Goal: Information Seeking & Learning: Learn about a topic

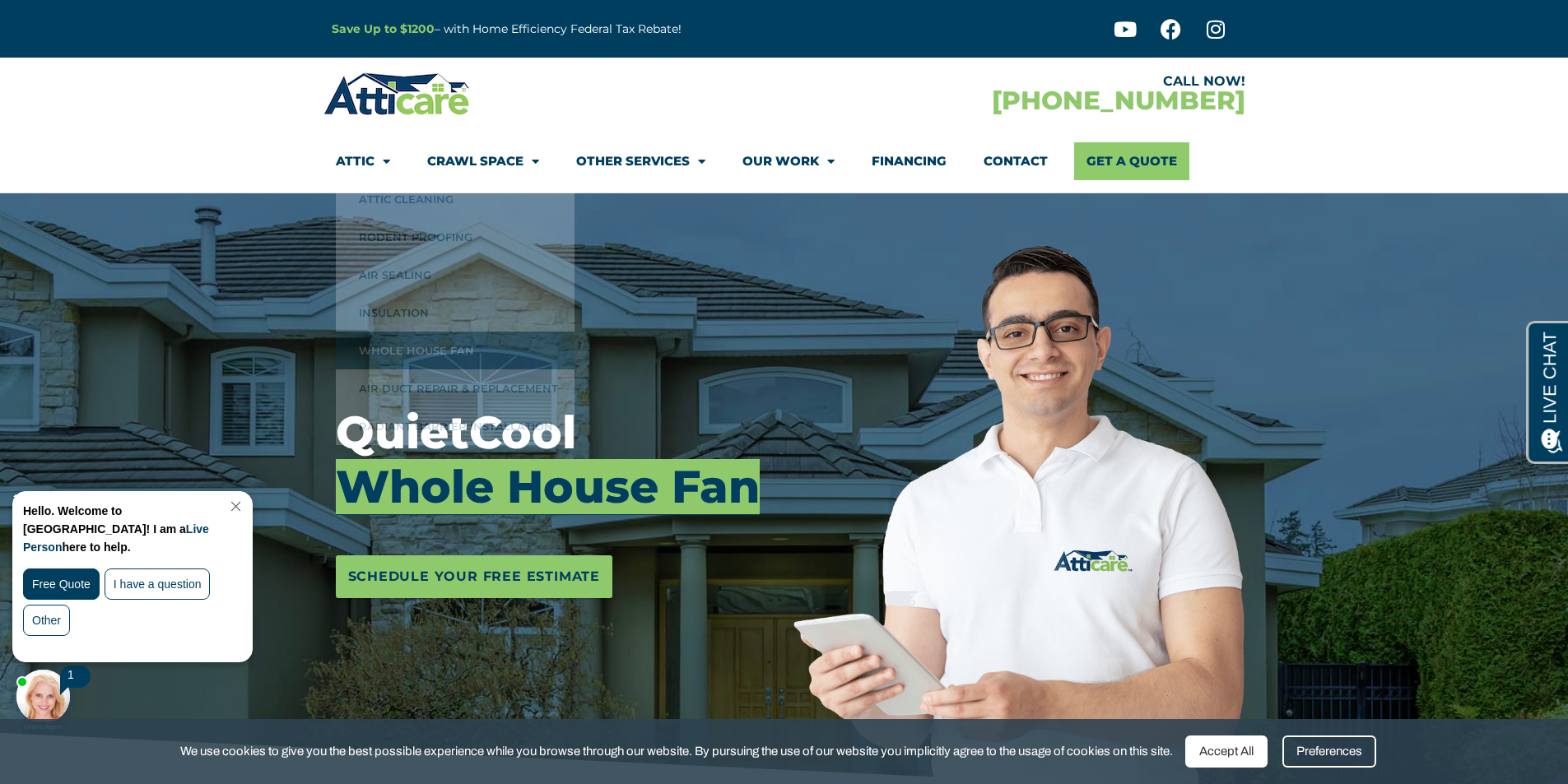
click at [245, 504] on link "Close Chat" at bounding box center [234, 507] width 22 height 12
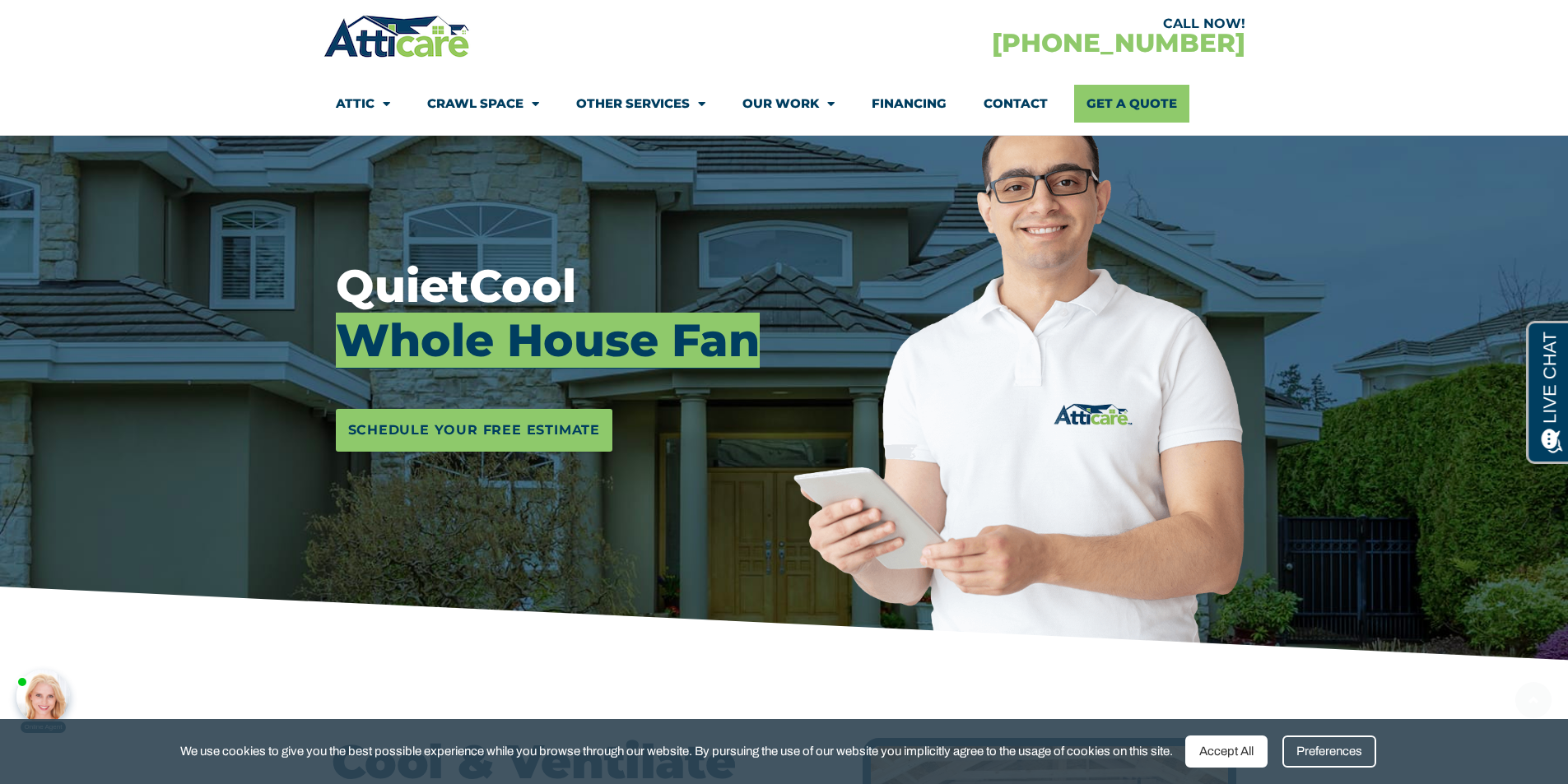
scroll to position [247, 0]
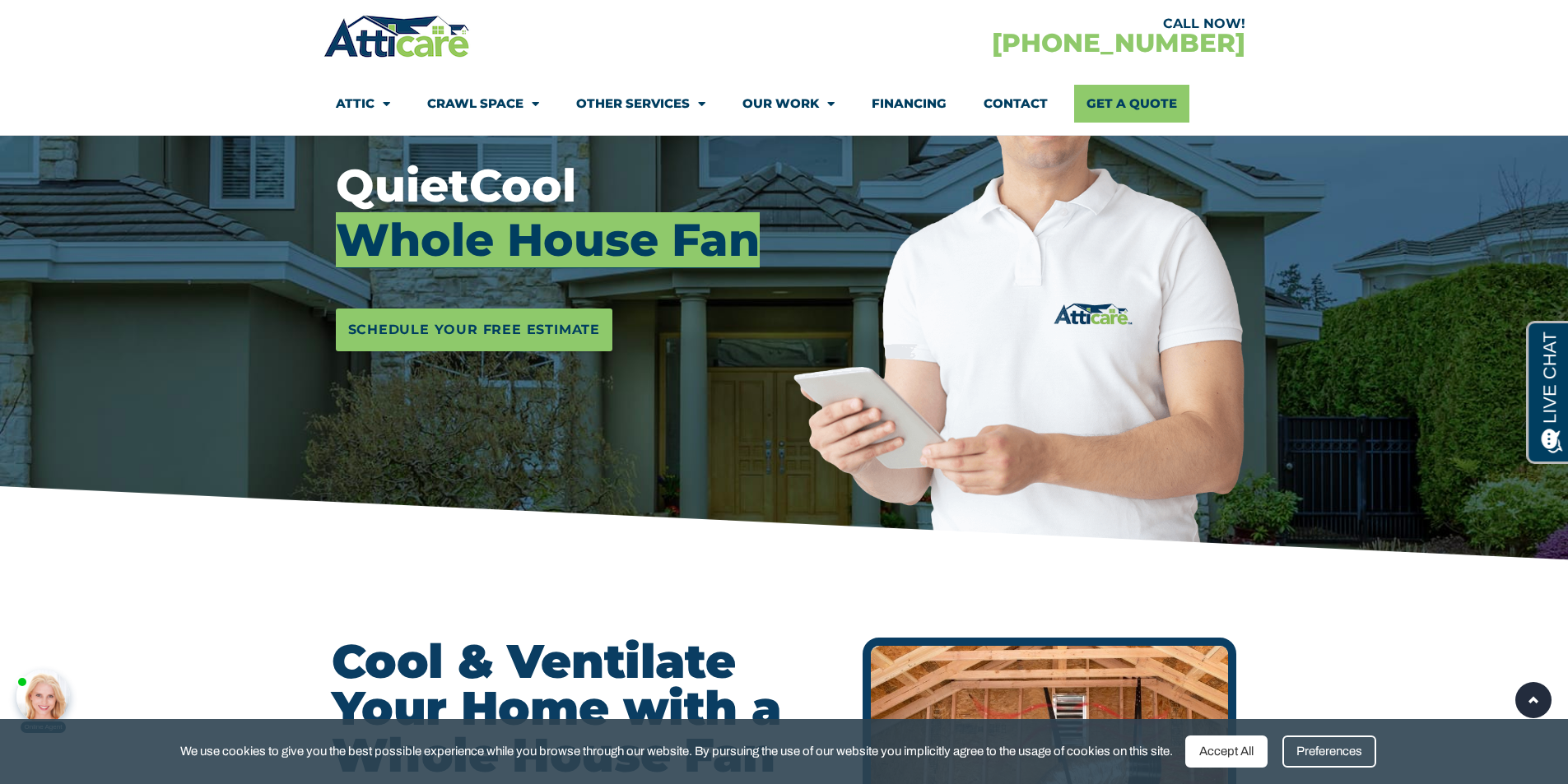
click at [1221, 750] on div "Accept All" at bounding box center [1226, 752] width 82 height 32
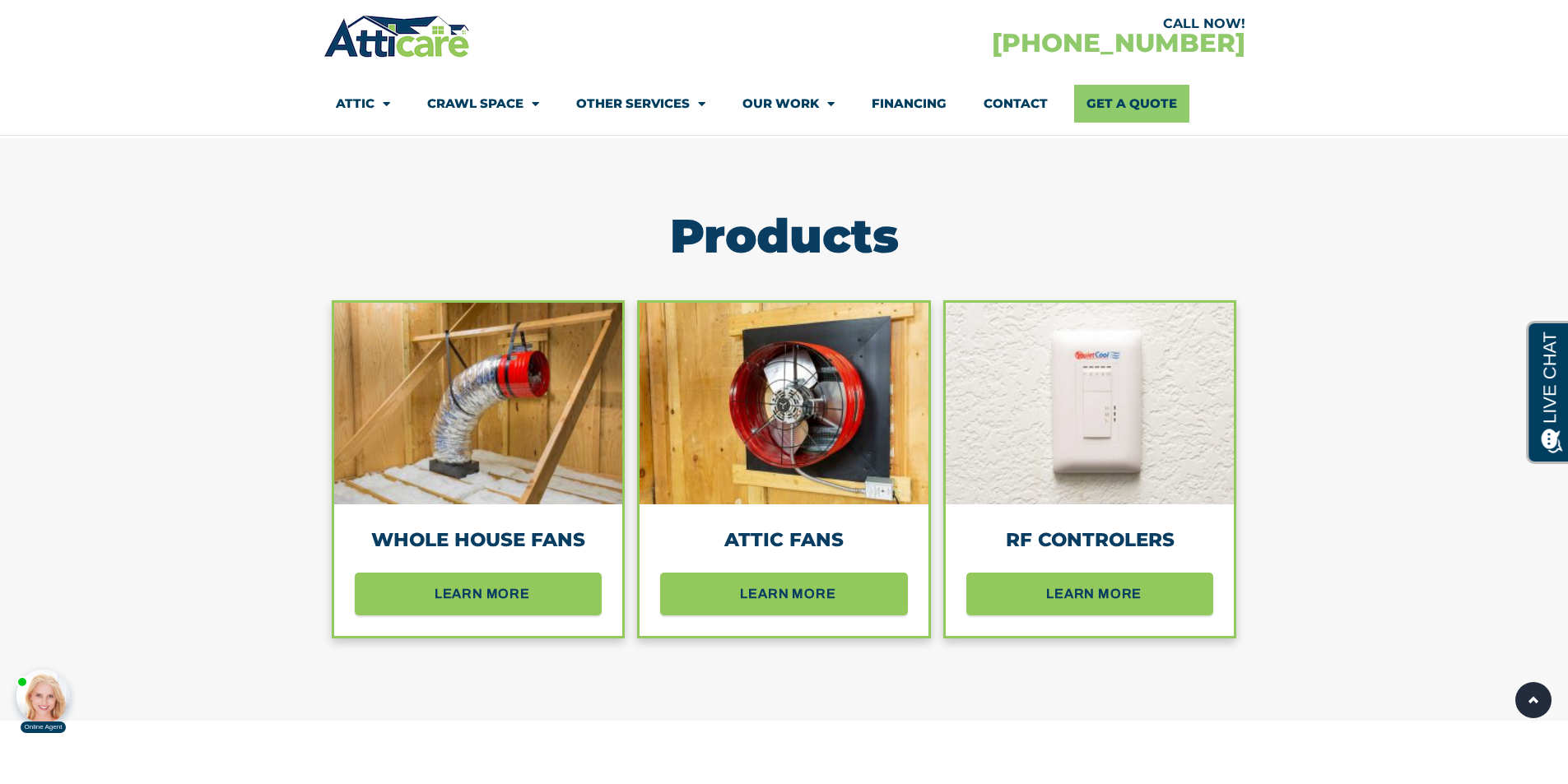
scroll to position [1399, 0]
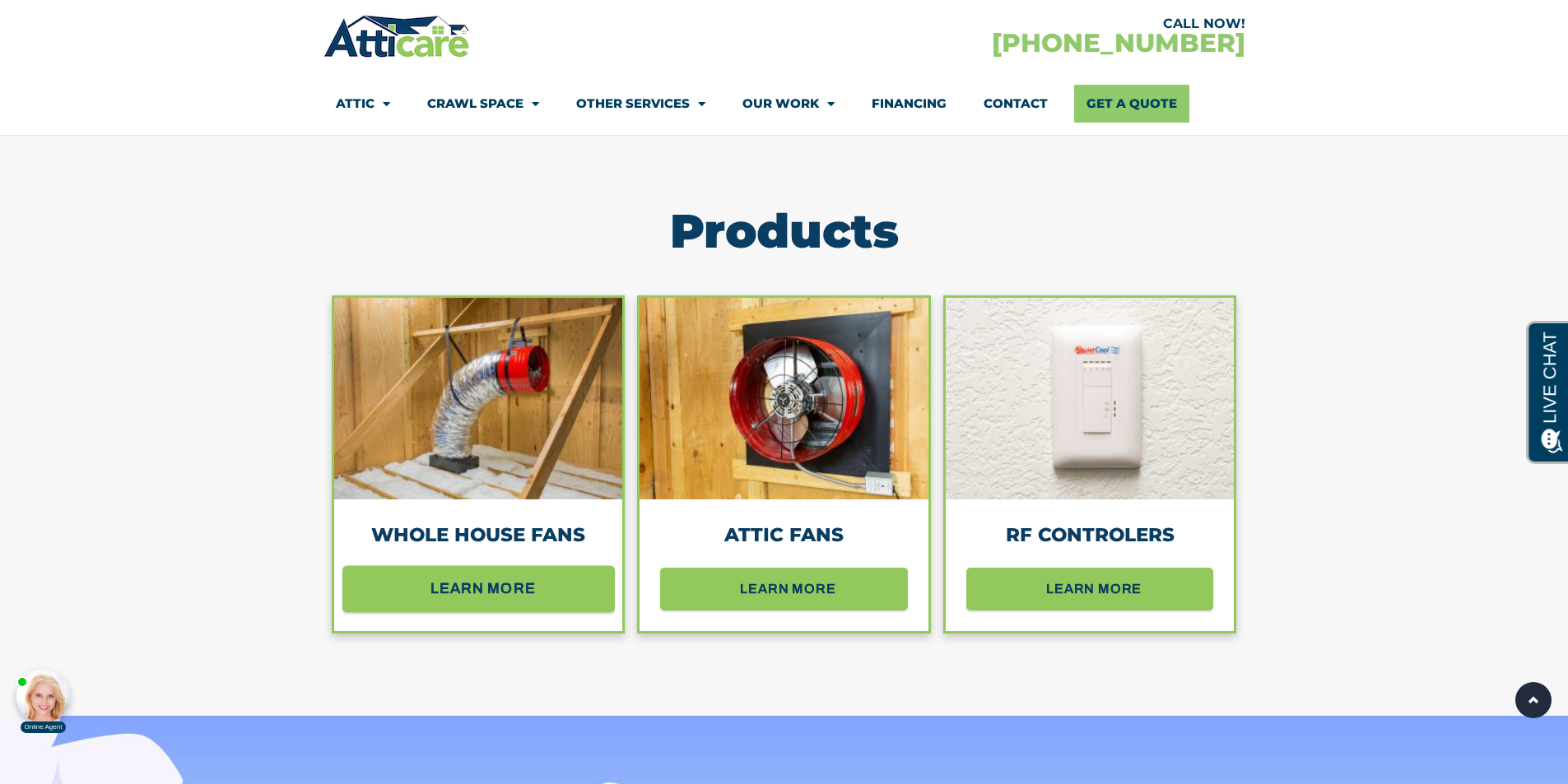
click at [463, 582] on span "learn more" at bounding box center [483, 589] width 105 height 29
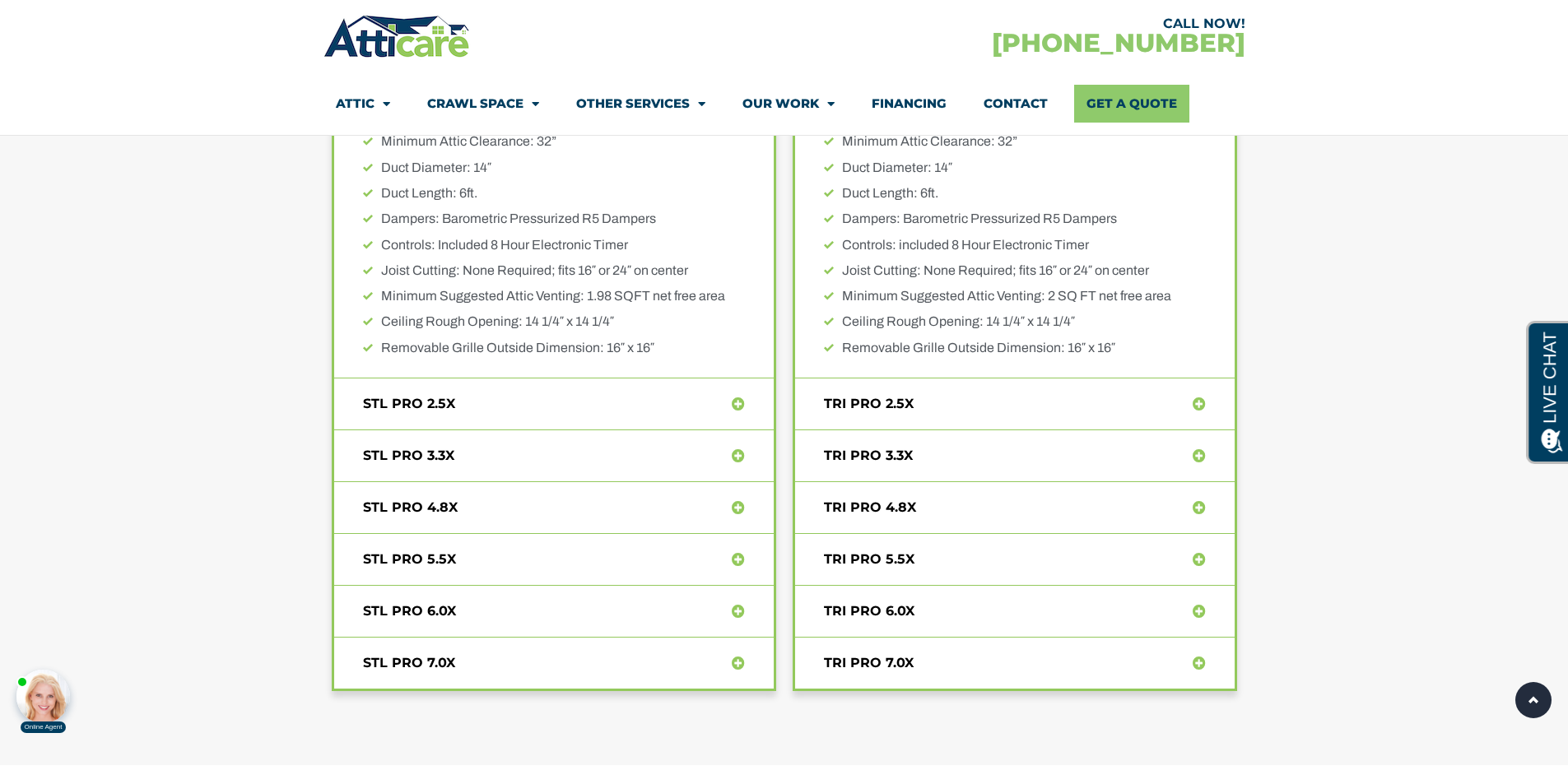
scroll to position [7108, 0]
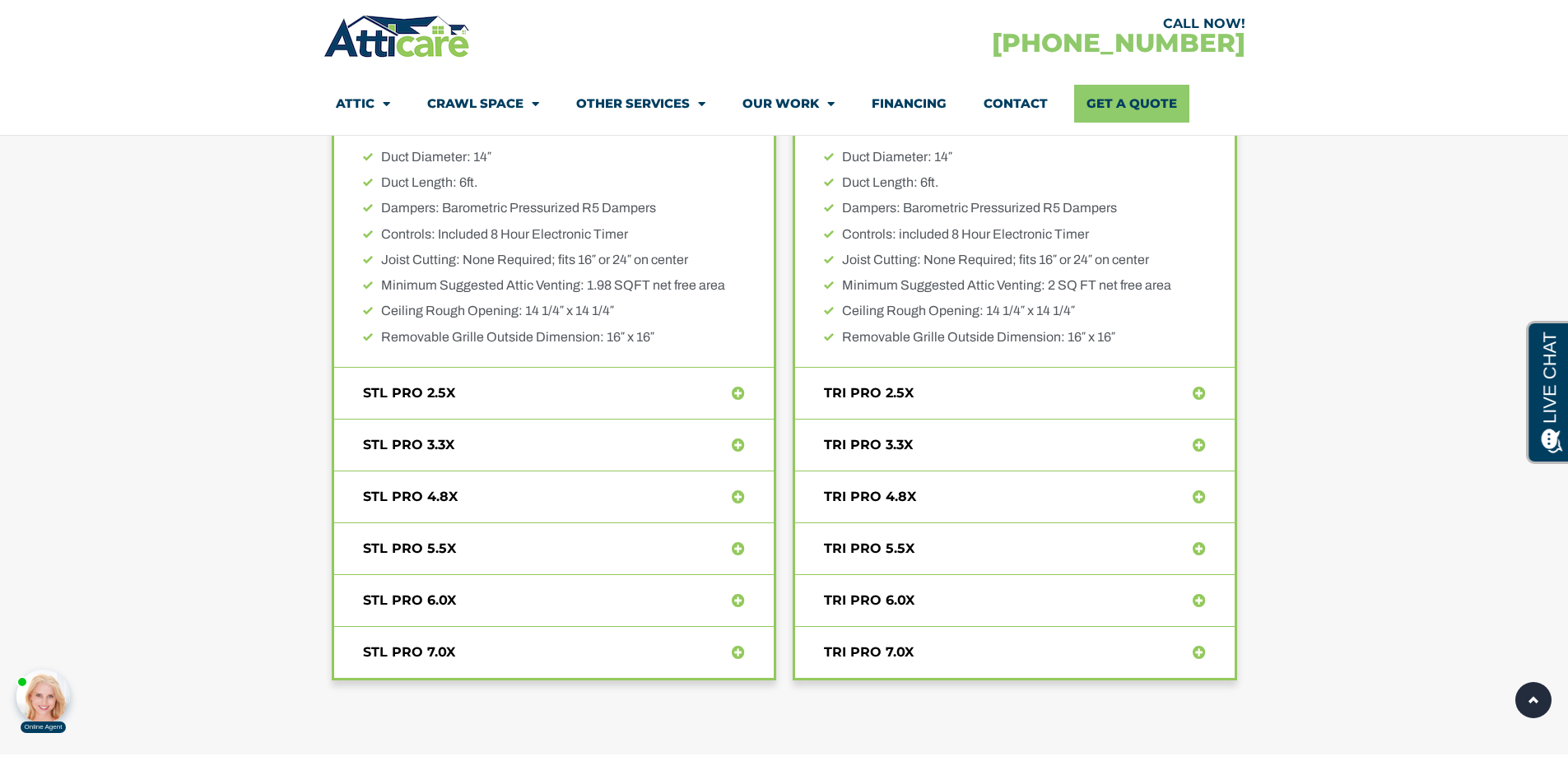
click at [1203, 652] on icon at bounding box center [1199, 653] width 13 height 13
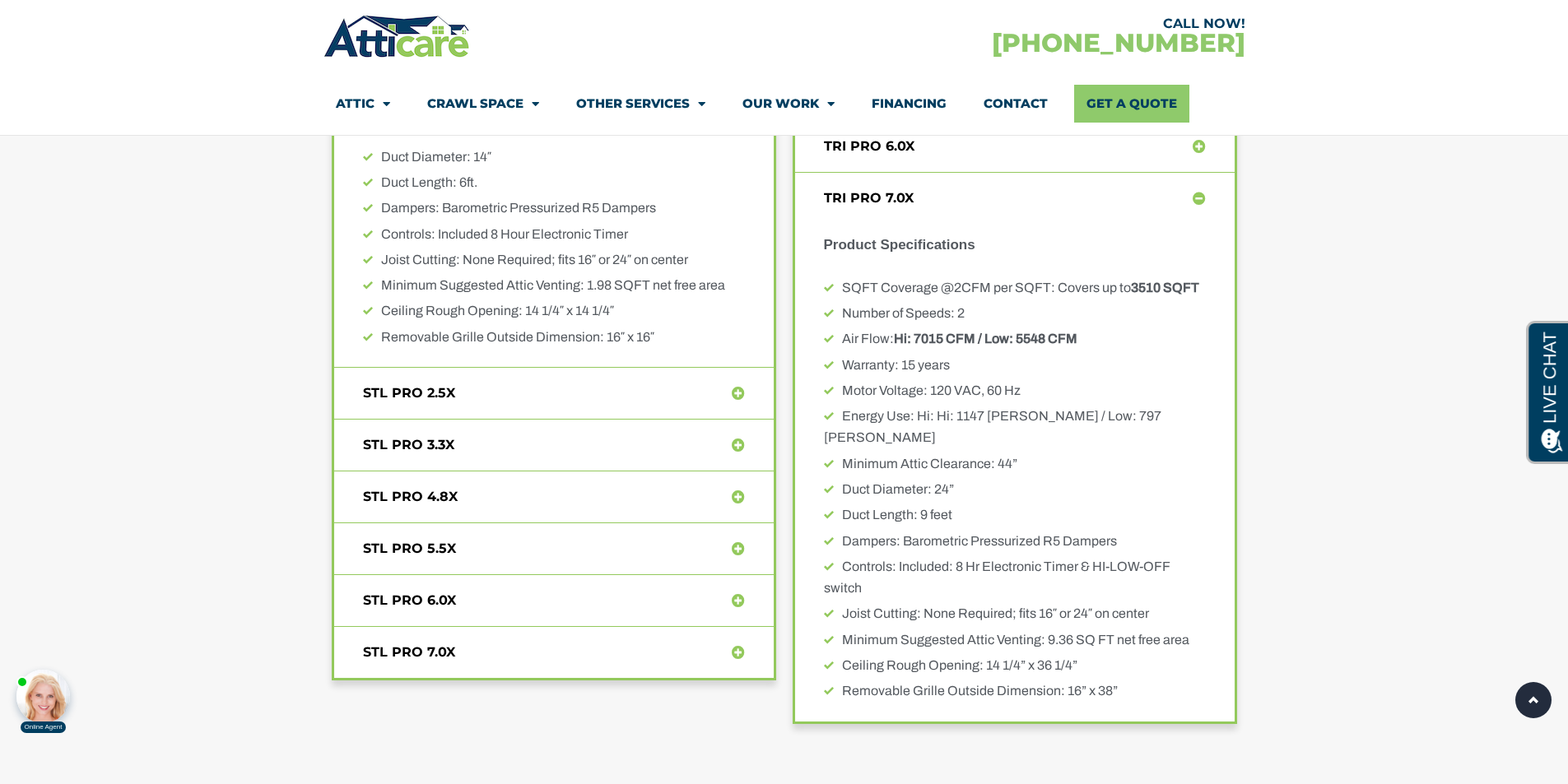
click at [1198, 194] on icon at bounding box center [1199, 198] width 13 height 13
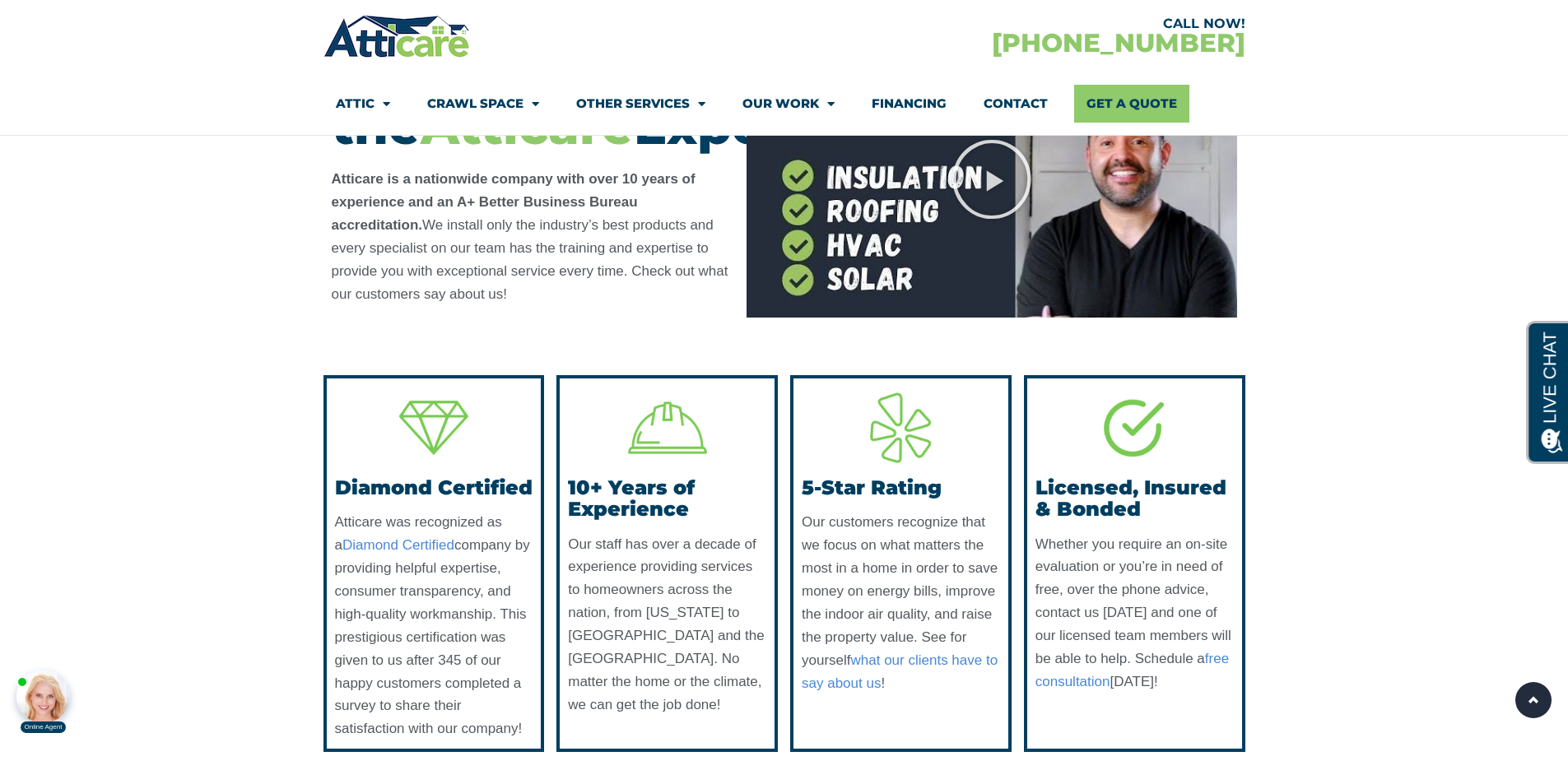
scroll to position [9495, 0]
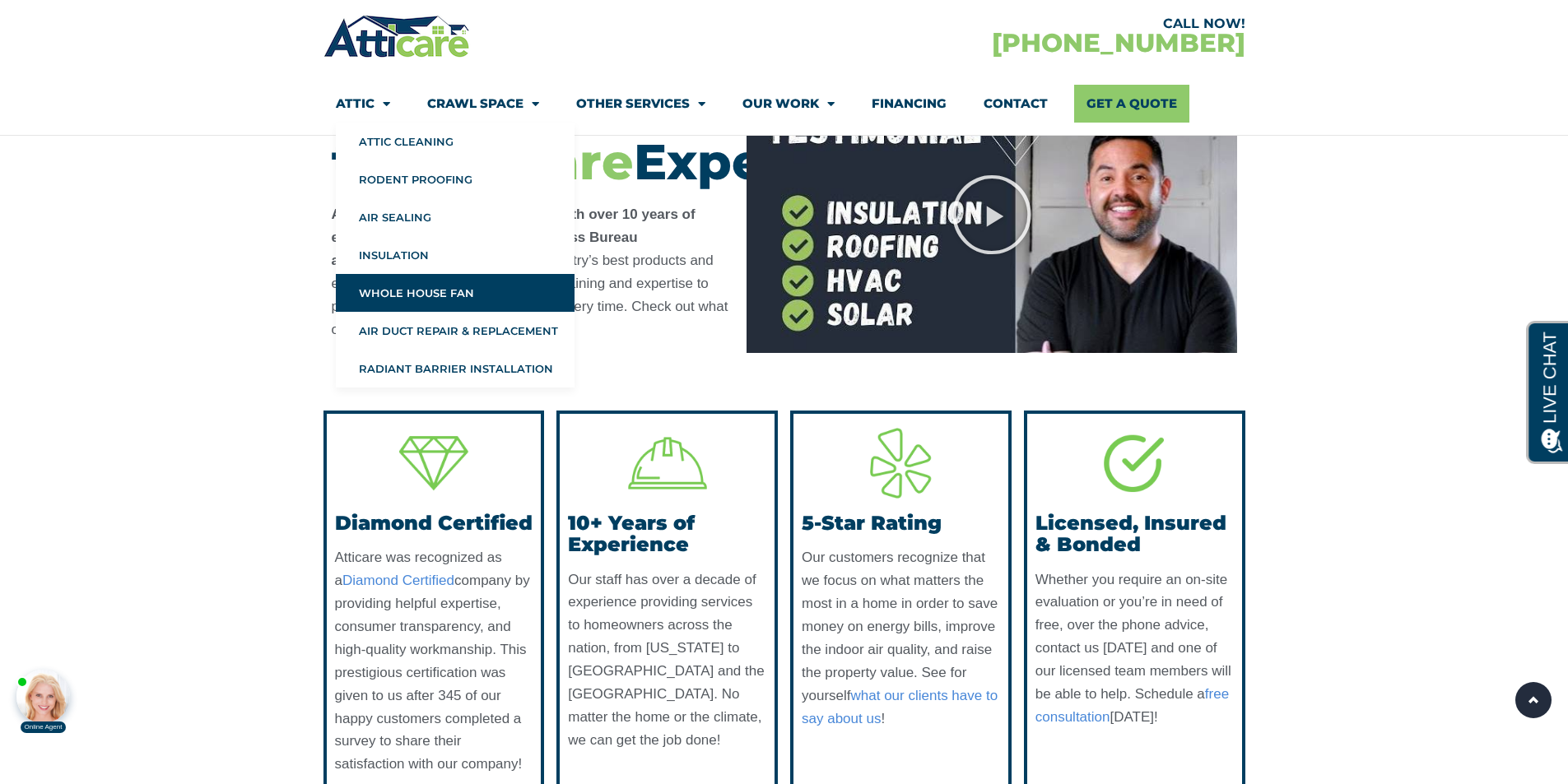
click at [380, 103] on span "Menu" at bounding box center [382, 104] width 16 height 29
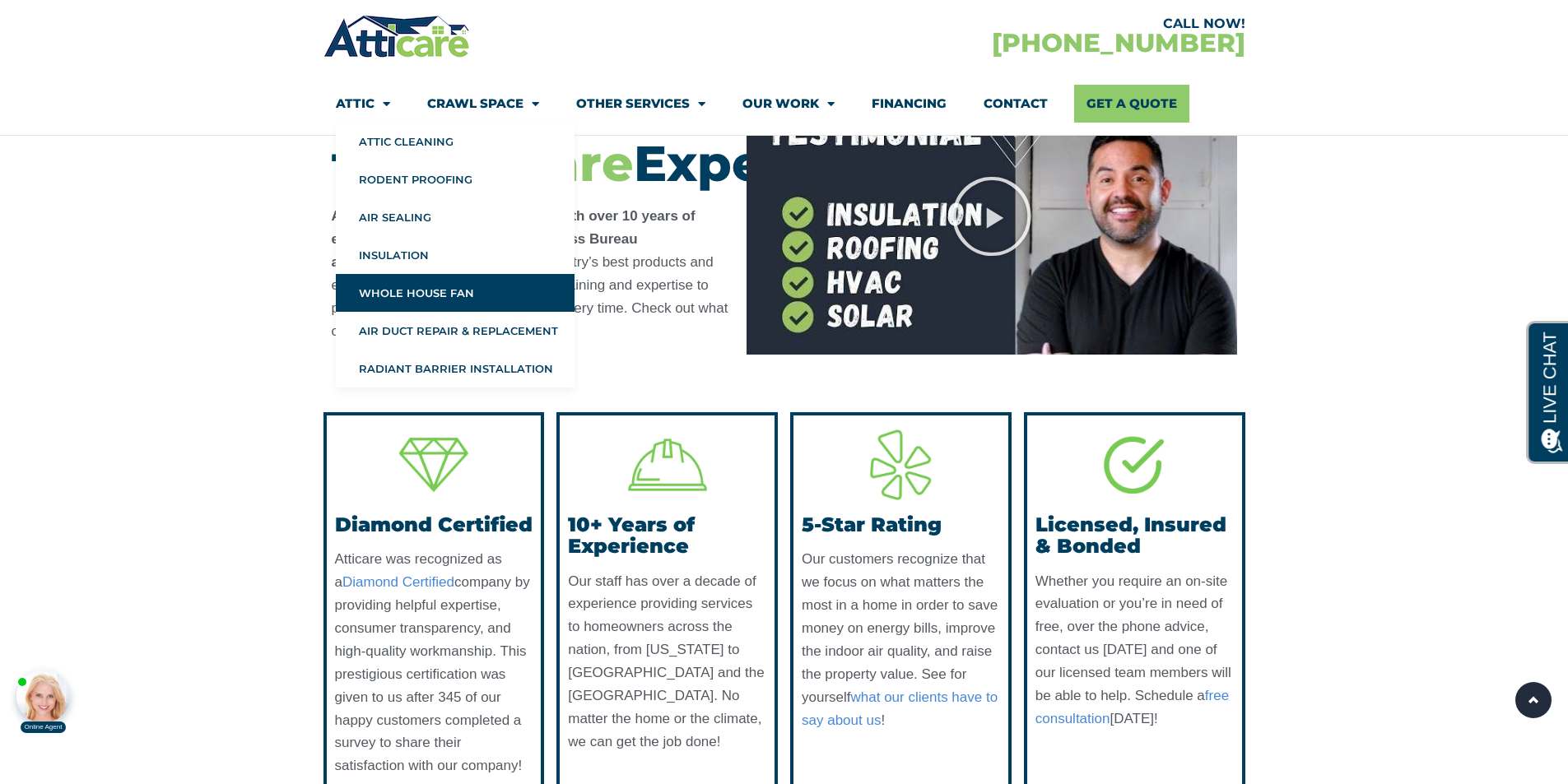
click at [414, 294] on link "Whole House Fan" at bounding box center [454, 293] width 238 height 38
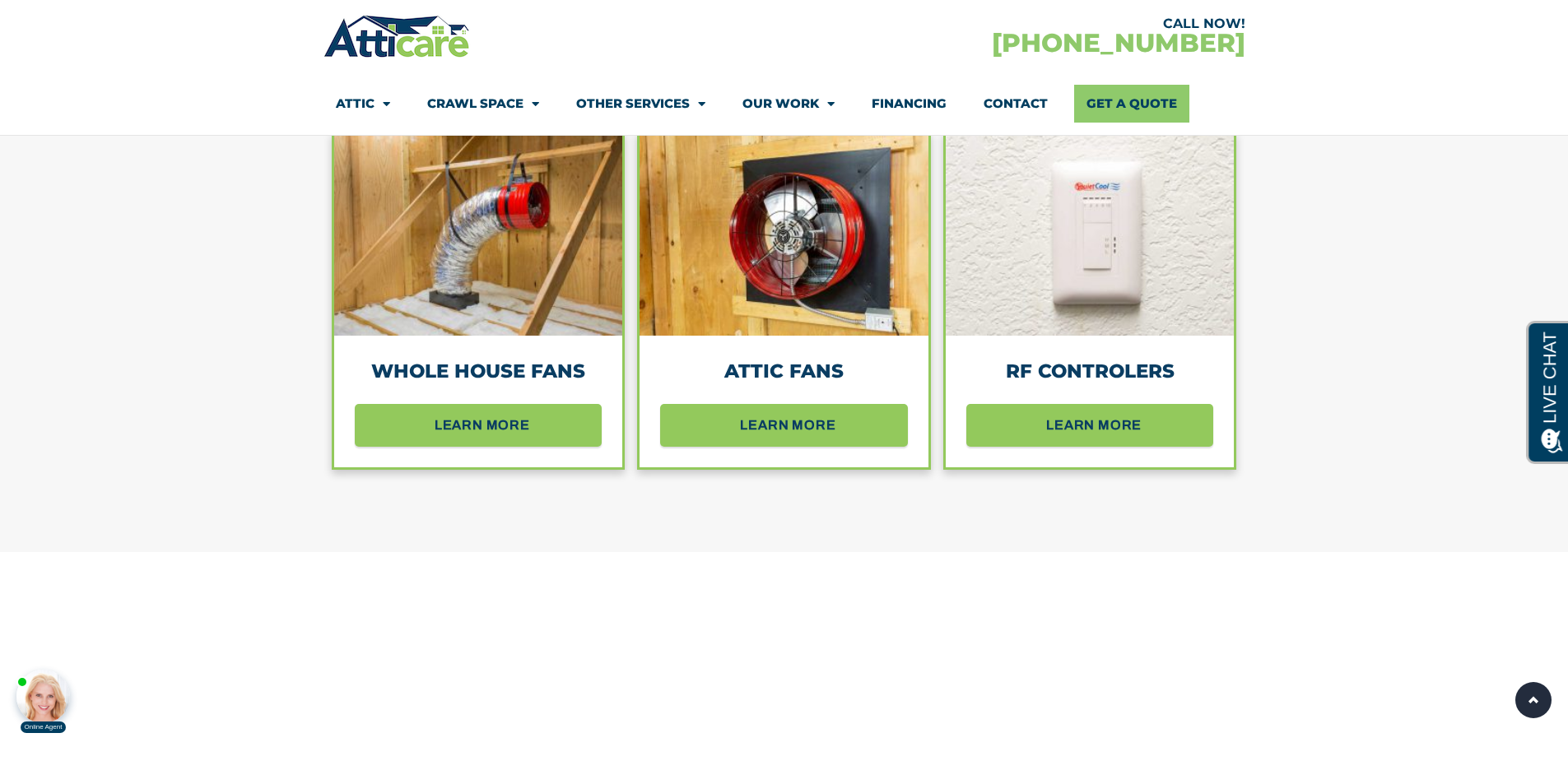
scroll to position [1564, 0]
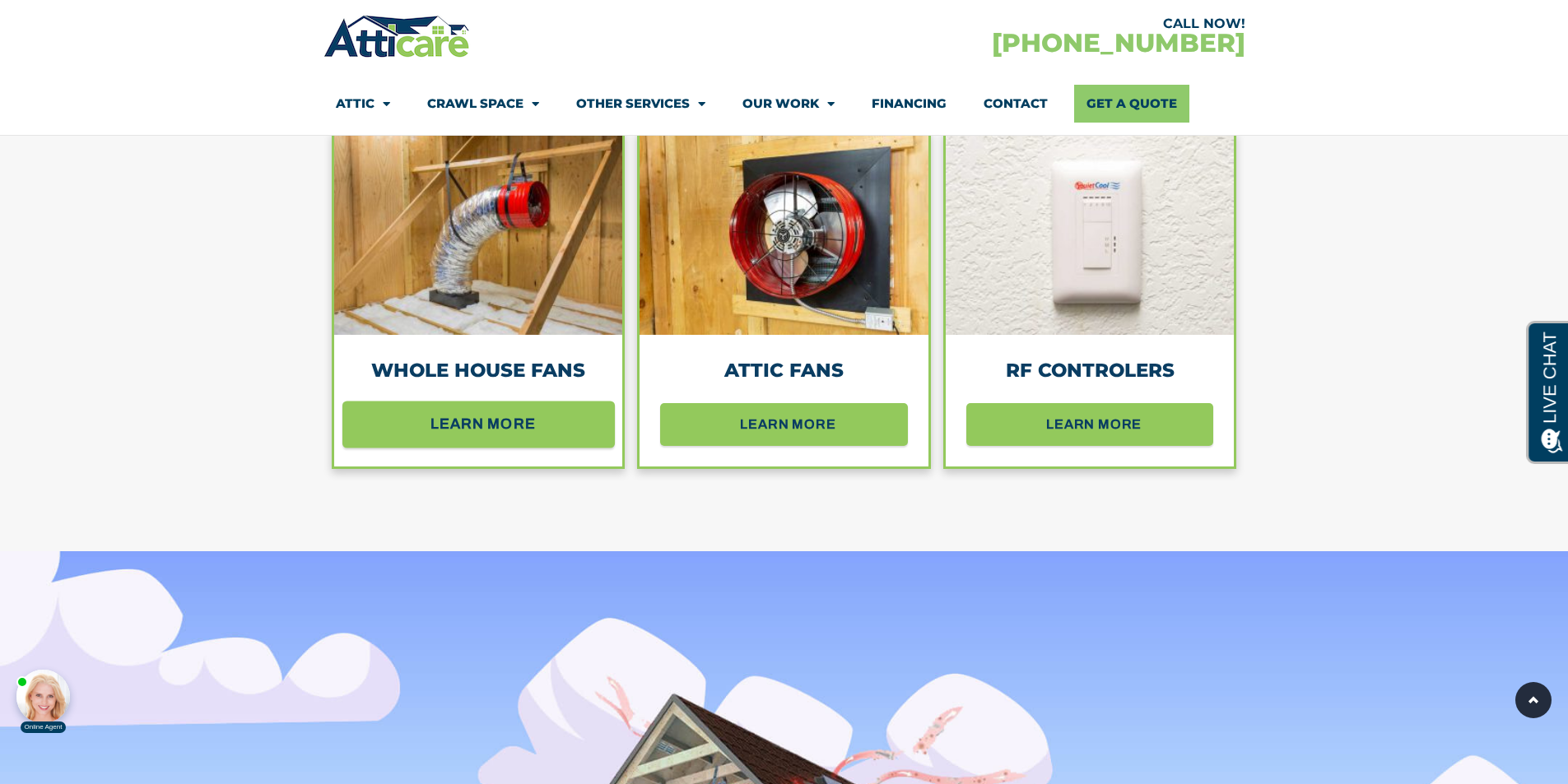
click at [503, 425] on span "learn more" at bounding box center [483, 424] width 105 height 29
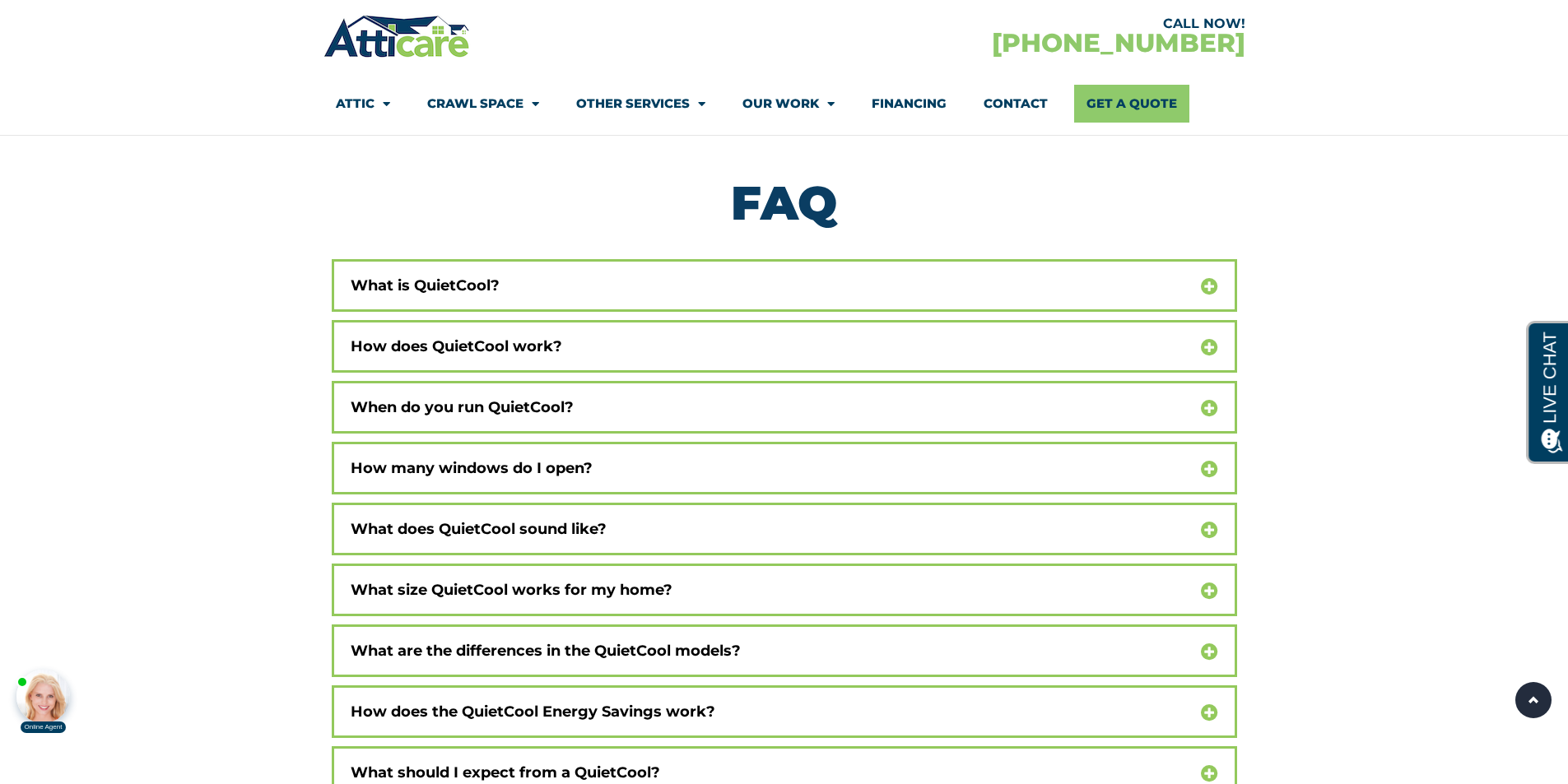
scroll to position [10483, 0]
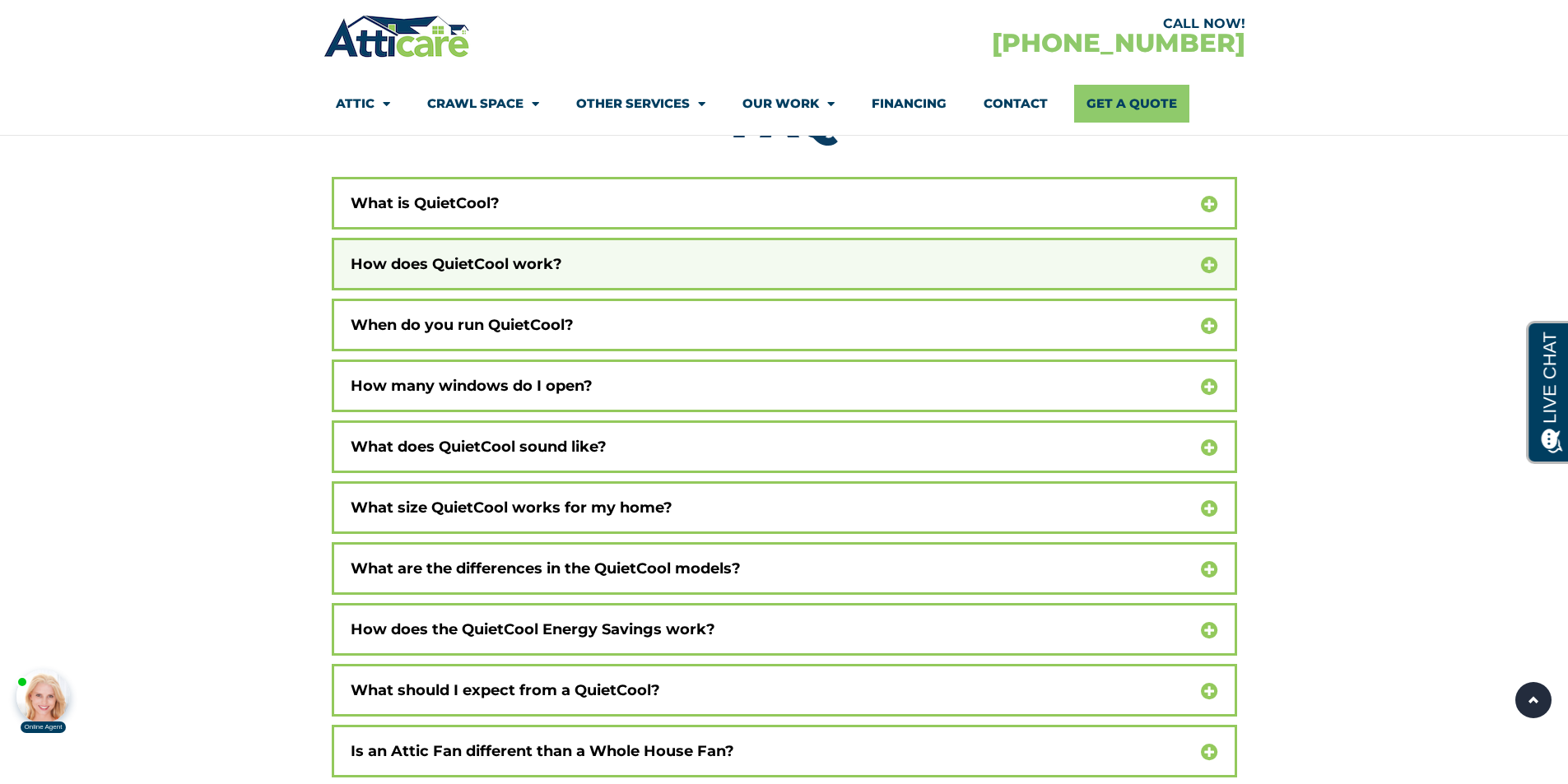
click at [1208, 257] on icon at bounding box center [1209, 265] width 17 height 17
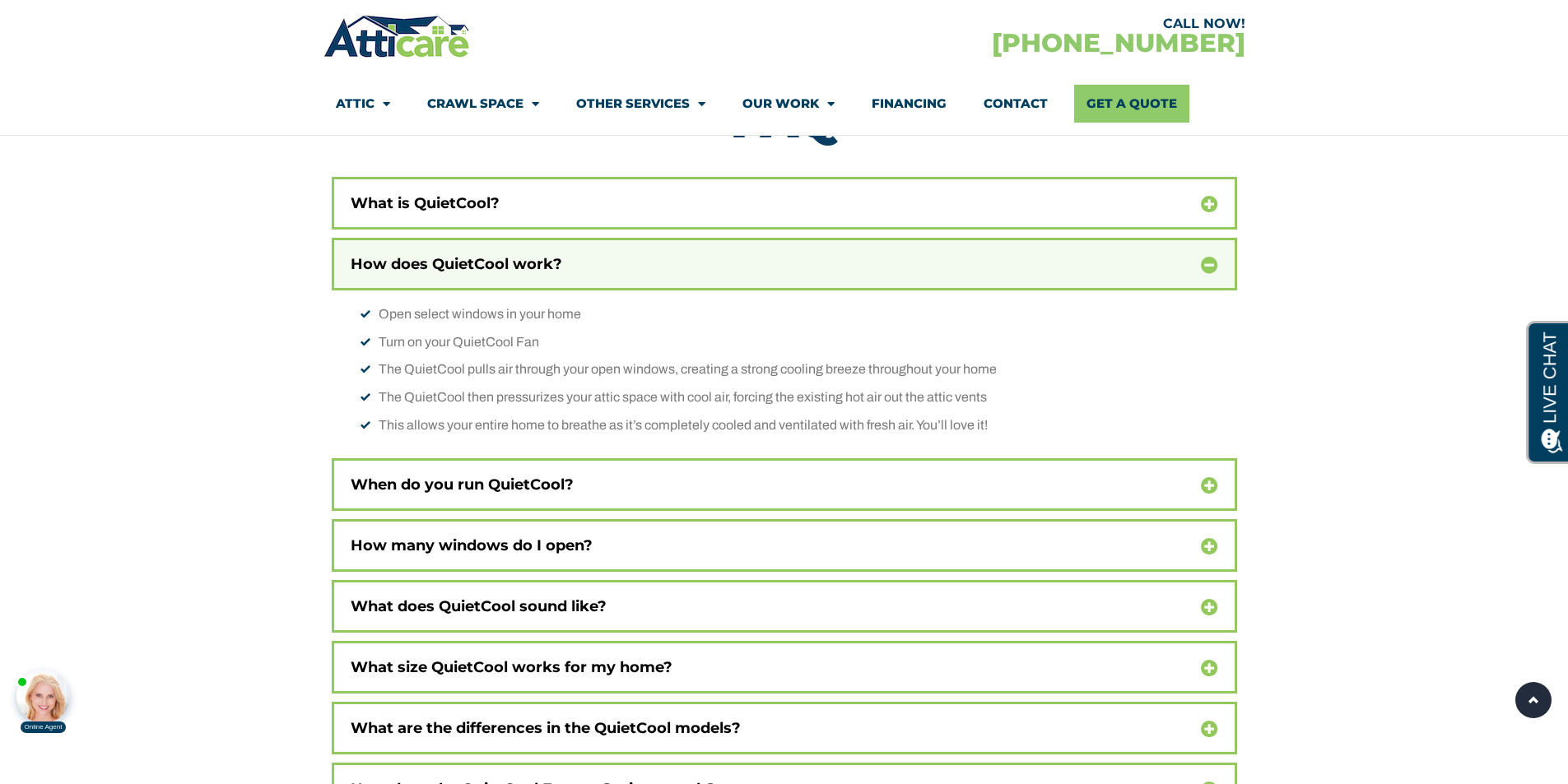
click at [1208, 257] on icon at bounding box center [1209, 265] width 17 height 17
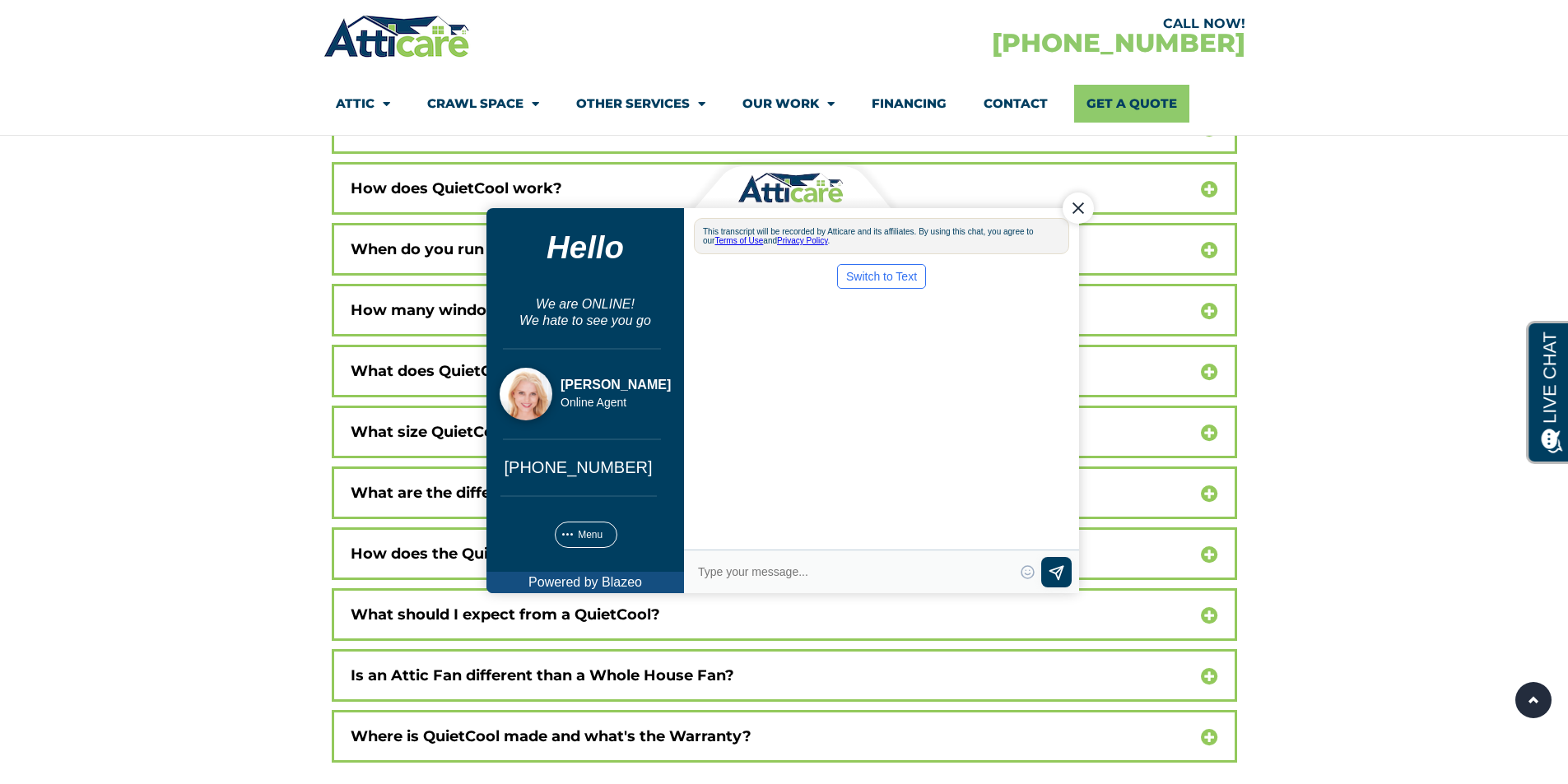
scroll to position [0, 0]
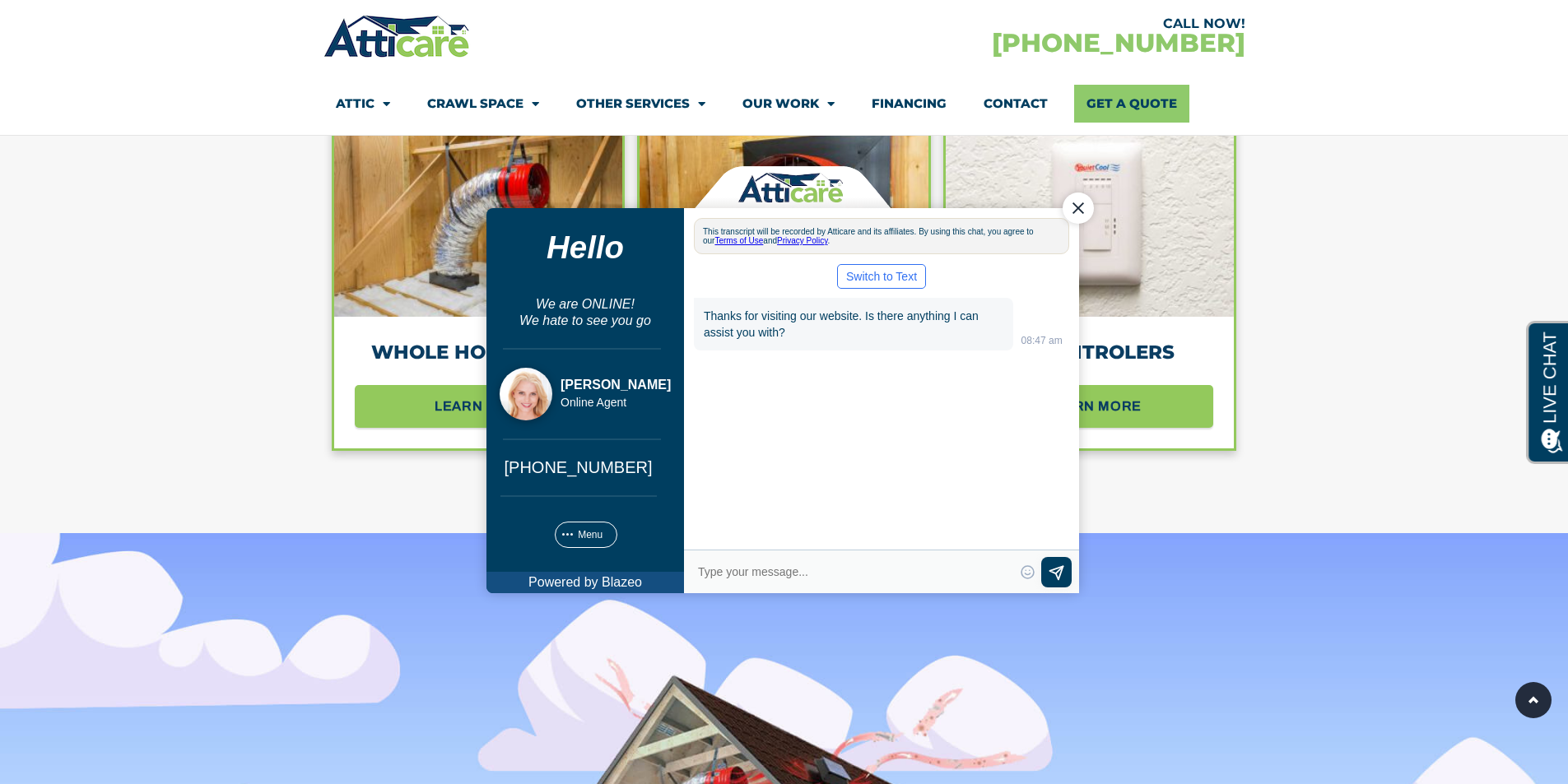
scroll to position [1564, 0]
